Goal: Information Seeking & Learning: Learn about a topic

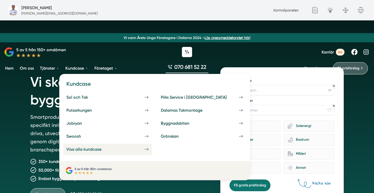
click at [80, 152] on link "Visa alla kundcase" at bounding box center [107, 149] width 88 height 11
click at [101, 153] on link "Visa alla kundcase" at bounding box center [107, 149] width 88 height 11
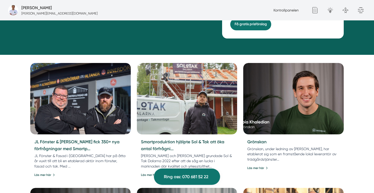
scroll to position [198, 0]
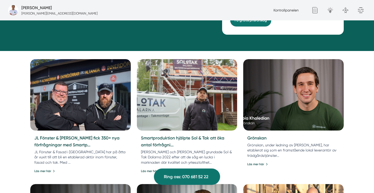
click at [49, 116] on img at bounding box center [80, 94] width 105 height 75
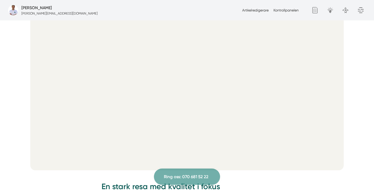
scroll to position [228, 0]
